Goal: Check status: Check status

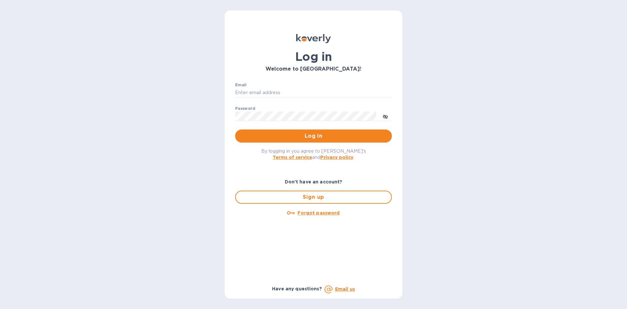
type input "[PERSON_NAME][EMAIL_ADDRESS][DOMAIN_NAME]"
click at [321, 143] on div "By logging in you agree to [PERSON_NAME]'s Terms of service and Privacy policy ." at bounding box center [313, 153] width 167 height 23
click at [322, 138] on span "Log in" at bounding box center [314, 136] width 146 height 8
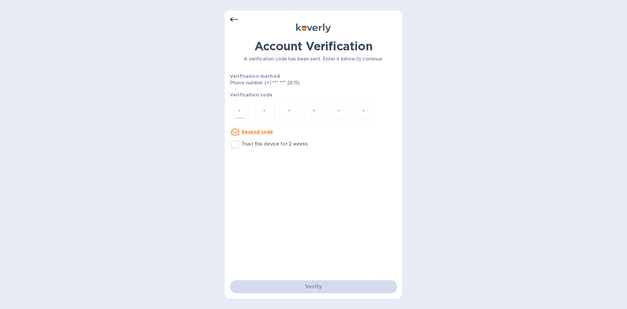
click at [238, 114] on input "number" at bounding box center [240, 112] width 8 height 12
type input "5"
type input "7"
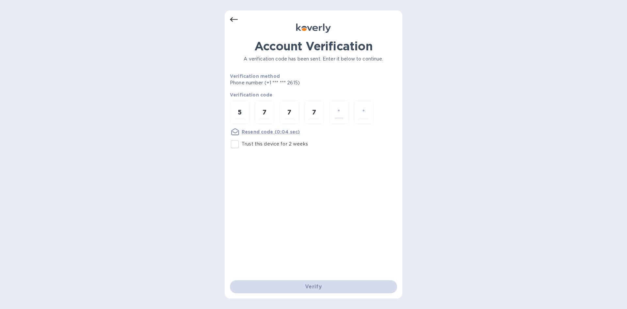
type input "0"
type input "1"
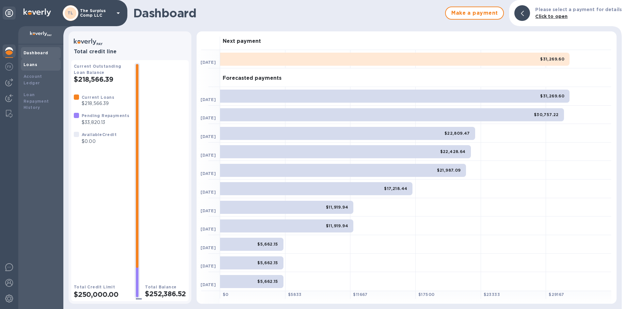
click at [42, 64] on div "Loans" at bounding box center [41, 64] width 35 height 7
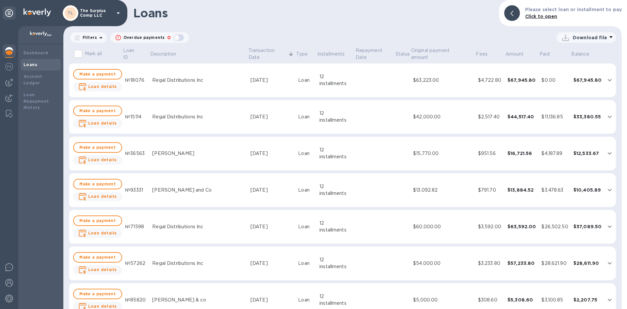
click at [413, 83] on div "$63,223.00" at bounding box center [443, 80] width 60 height 7
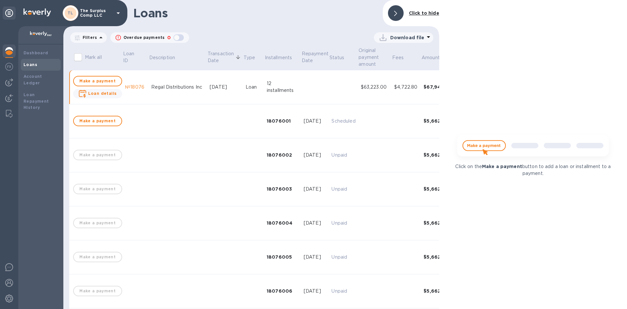
click at [421, 90] on td "$67,945.80" at bounding box center [438, 87] width 34 height 34
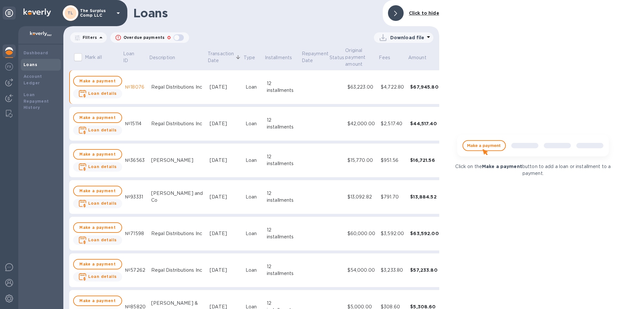
click at [399, 17] on div at bounding box center [396, 13] width 16 height 16
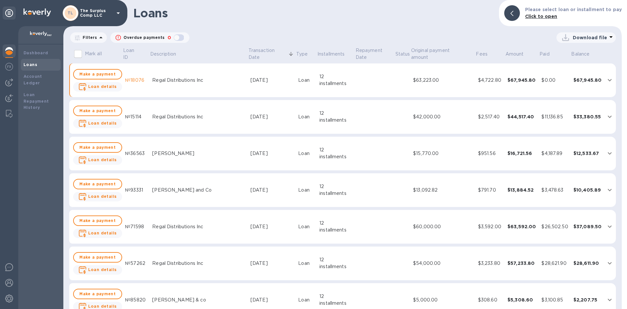
click at [606, 79] on icon "expand row" at bounding box center [610, 80] width 8 height 8
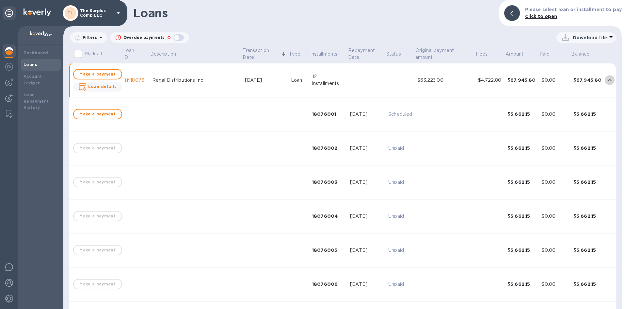
click at [606, 79] on icon "expand row" at bounding box center [610, 80] width 8 height 8
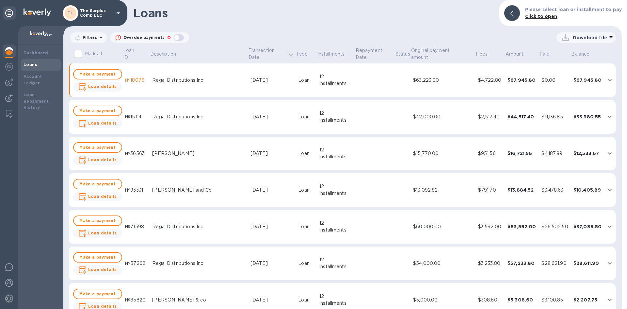
click at [542, 80] on div "$0.00" at bounding box center [555, 80] width 26 height 7
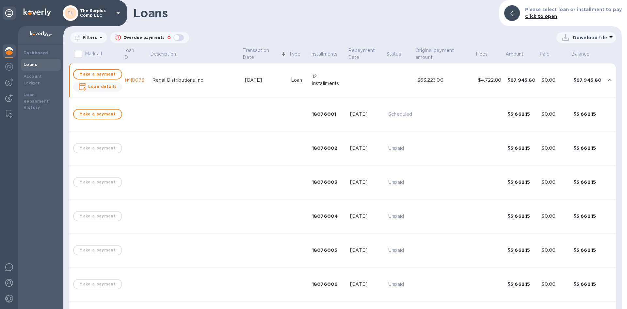
click at [586, 82] on div "$67,945.80" at bounding box center [588, 80] width 28 height 7
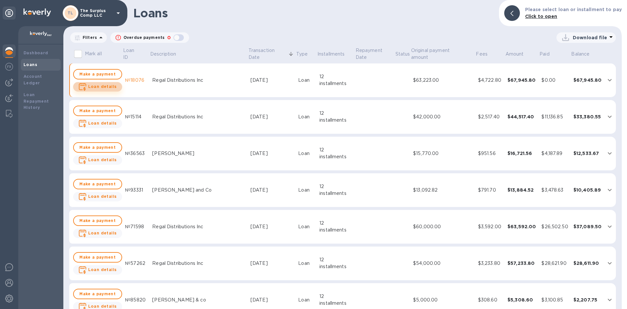
click at [107, 87] on b "Loan details" at bounding box center [102, 86] width 29 height 5
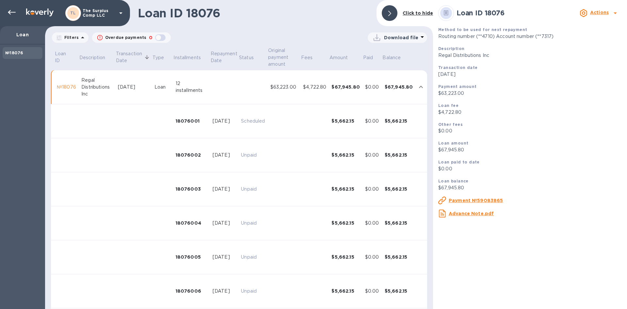
click at [486, 202] on u "Payment №59083865" at bounding box center [476, 200] width 55 height 5
